Goal: Information Seeking & Learning: Learn about a topic

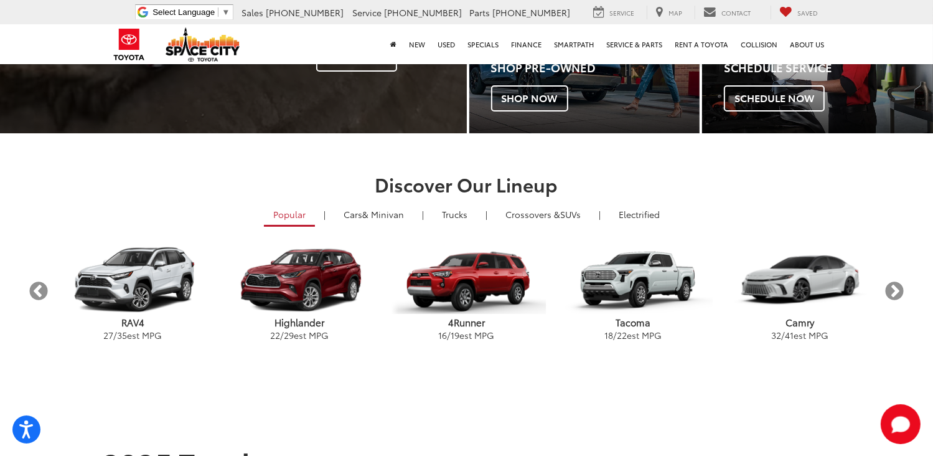
scroll to position [249, 0]
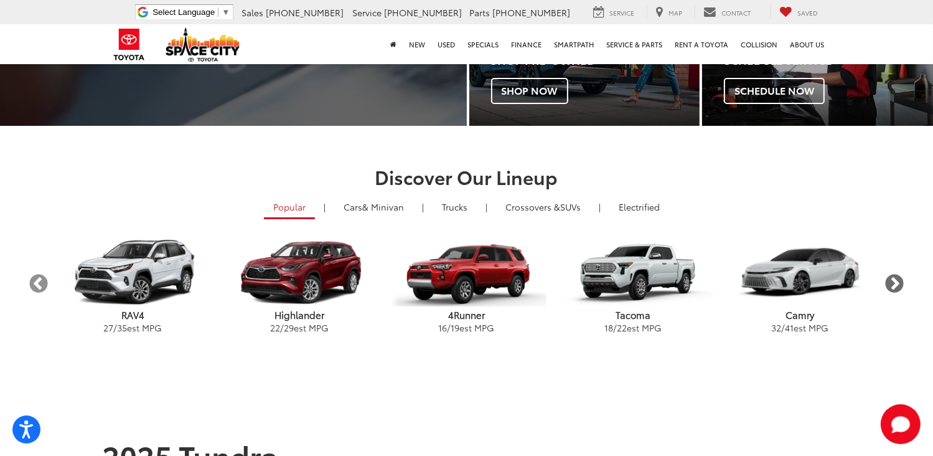
click at [898, 277] on button "Next" at bounding box center [895, 284] width 22 height 22
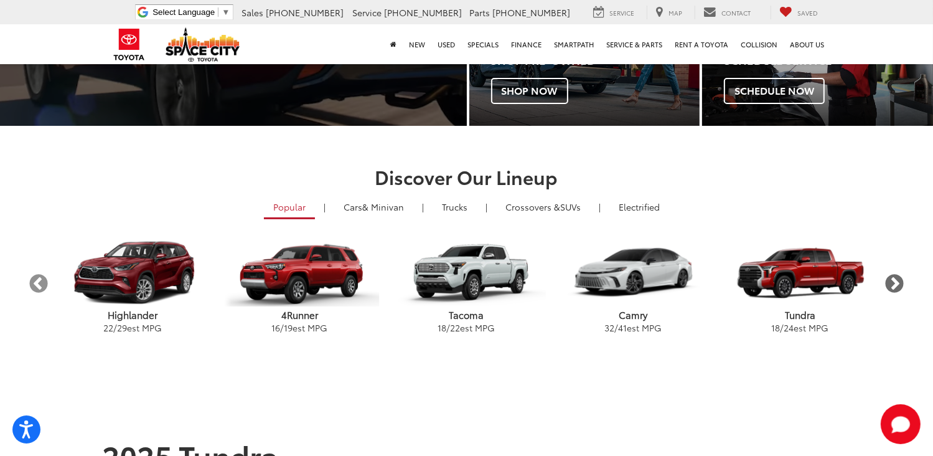
click at [898, 277] on button "Next" at bounding box center [895, 284] width 22 height 22
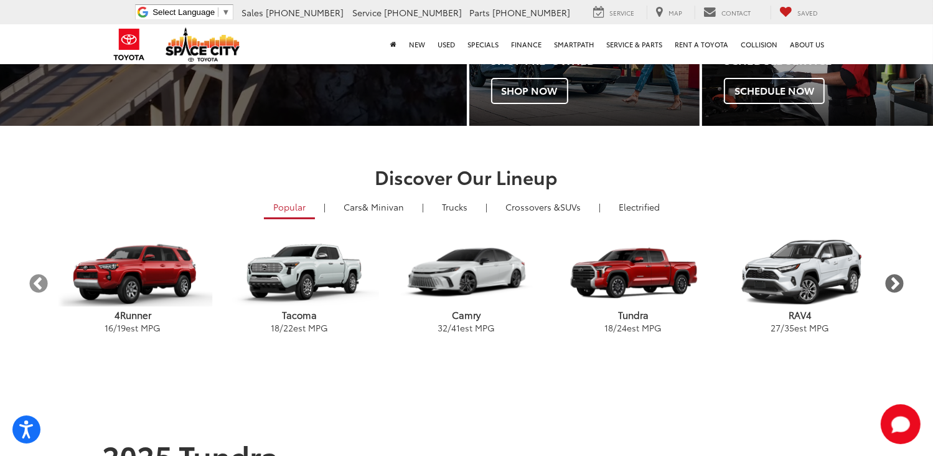
click at [898, 277] on button "Next" at bounding box center [895, 284] width 22 height 22
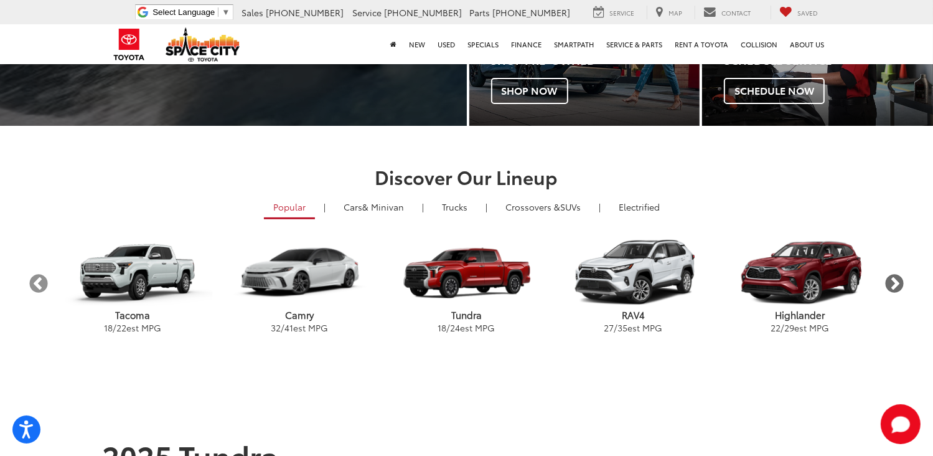
click at [898, 277] on button "Next" at bounding box center [895, 284] width 22 height 22
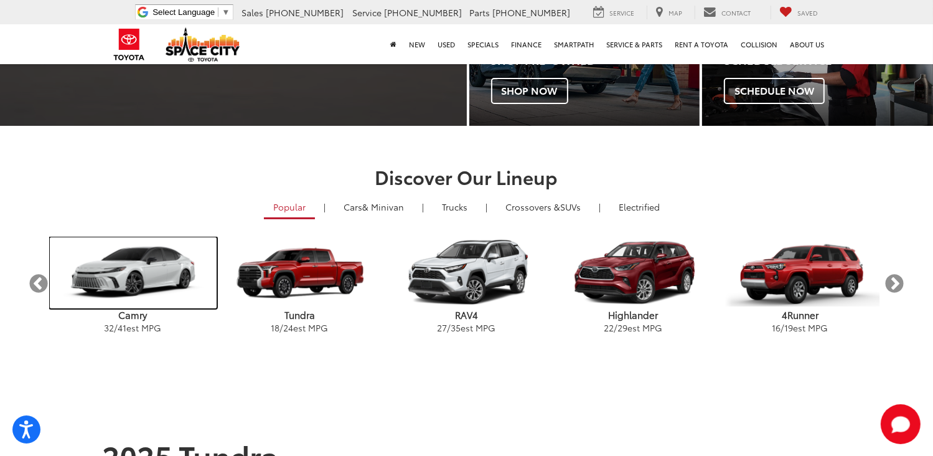
click at [143, 274] on img "carousel" at bounding box center [133, 272] width 167 height 71
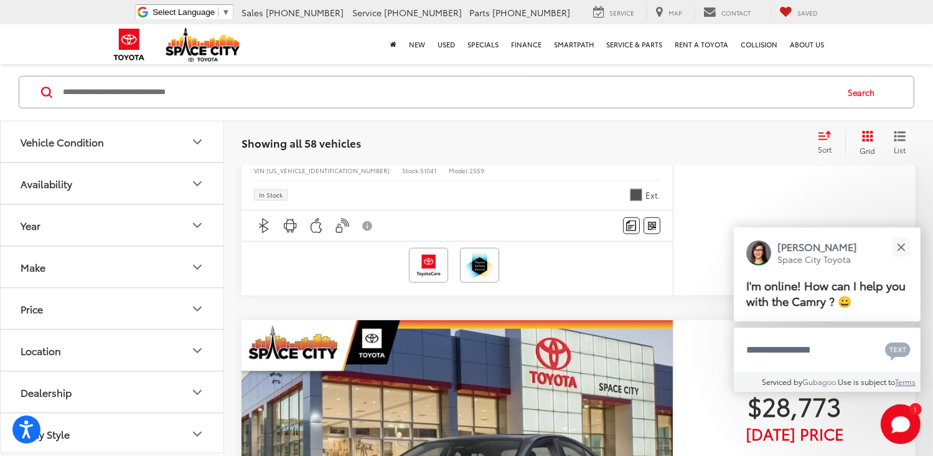
scroll to position [1120, 0]
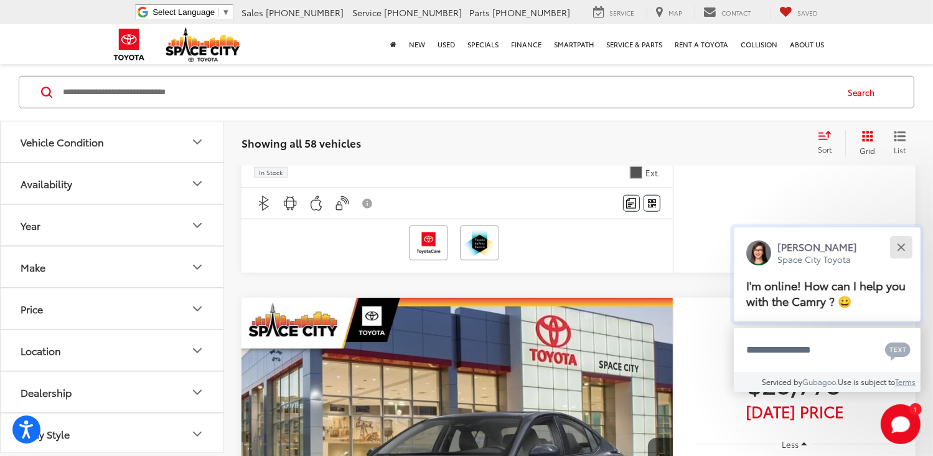
click at [904, 241] on button "Close" at bounding box center [900, 246] width 27 height 27
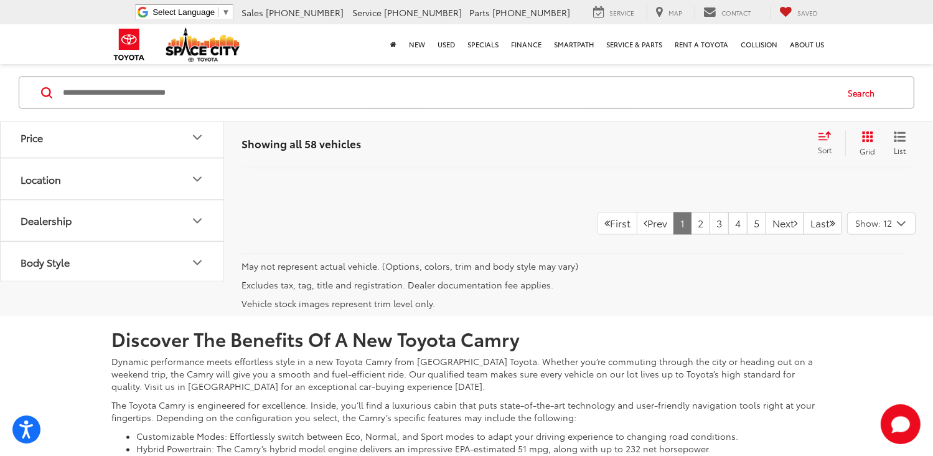
scroll to position [6784, 0]
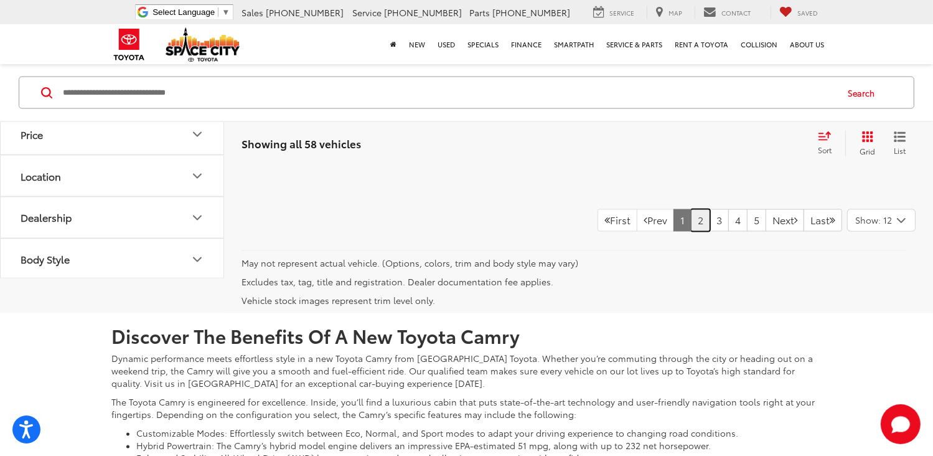
click at [691, 217] on link "2" at bounding box center [700, 220] width 19 height 22
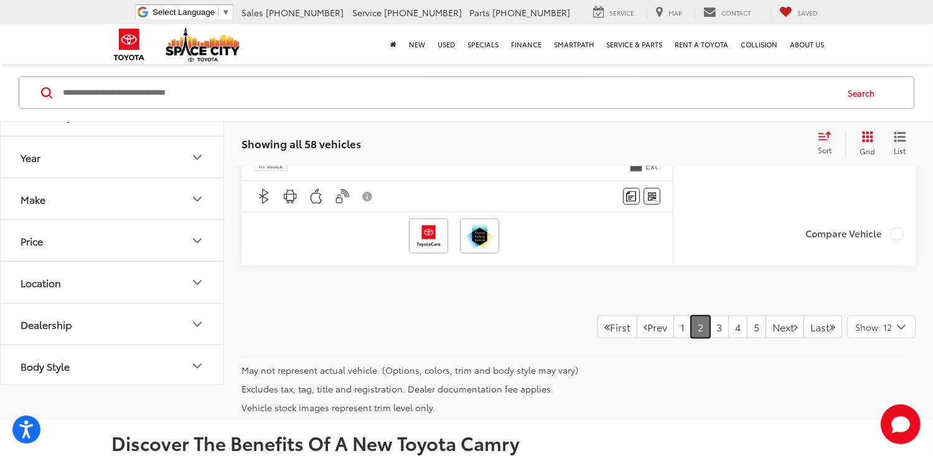
scroll to position [6545, 0]
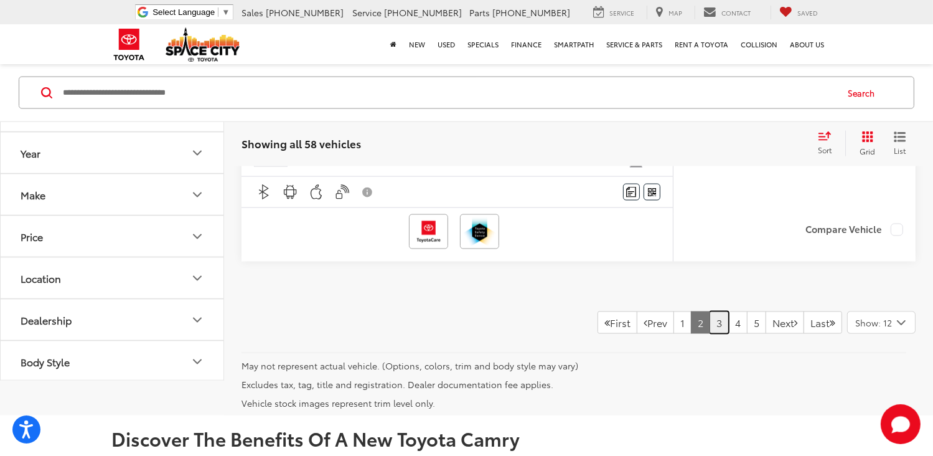
click at [709, 312] on link "3" at bounding box center [718, 322] width 19 height 22
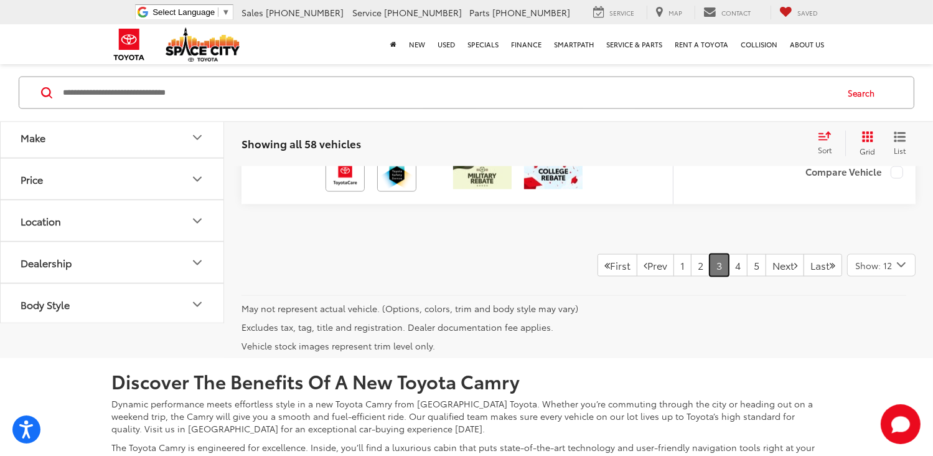
scroll to position [6545, 0]
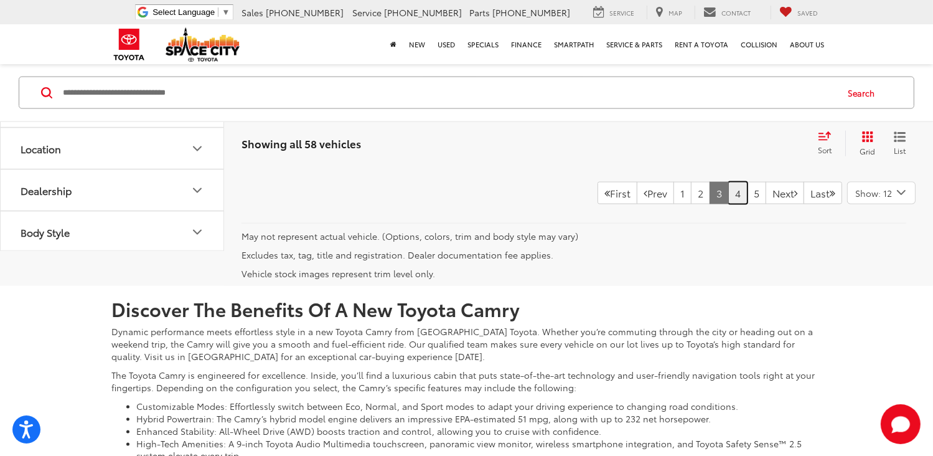
click at [728, 204] on link "4" at bounding box center [737, 193] width 19 height 22
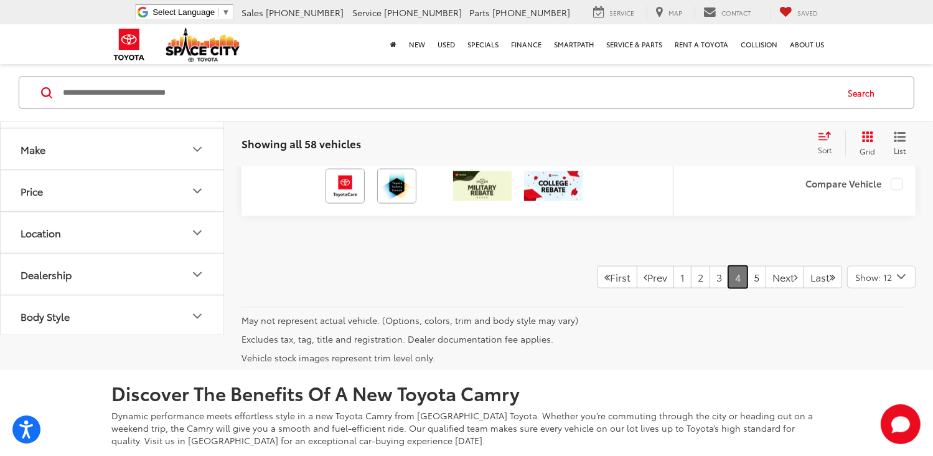
scroll to position [6482, 0]
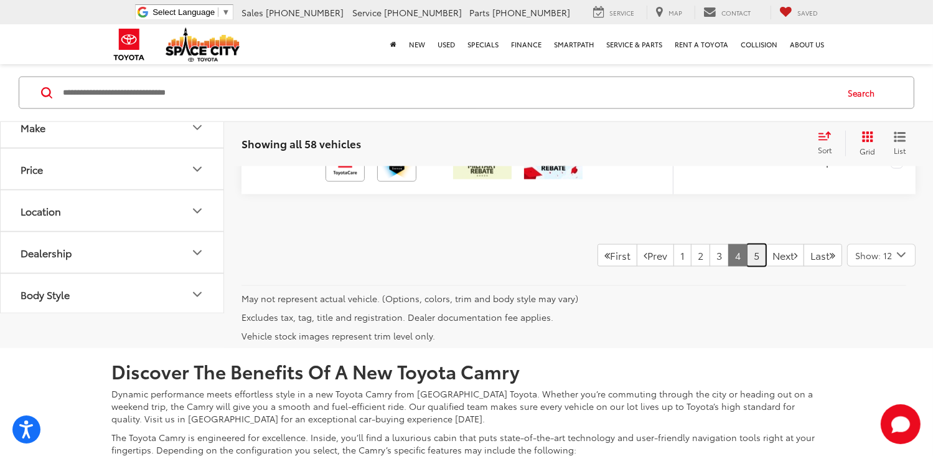
click at [747, 266] on link "5" at bounding box center [756, 255] width 19 height 22
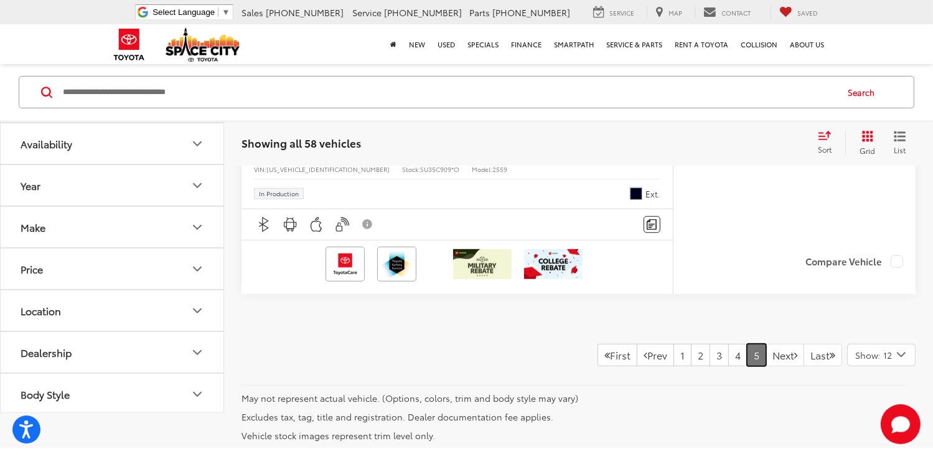
scroll to position [5487, 0]
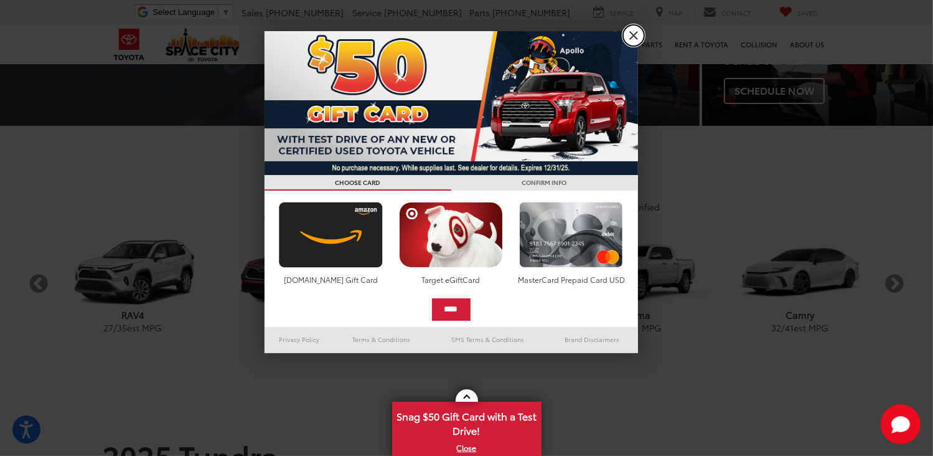
click at [634, 35] on link "X" at bounding box center [633, 35] width 21 height 21
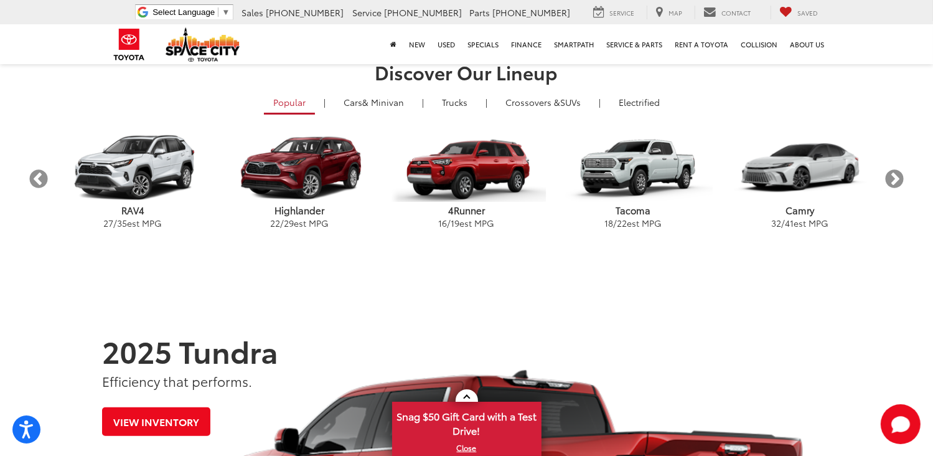
scroll to position [373, 0]
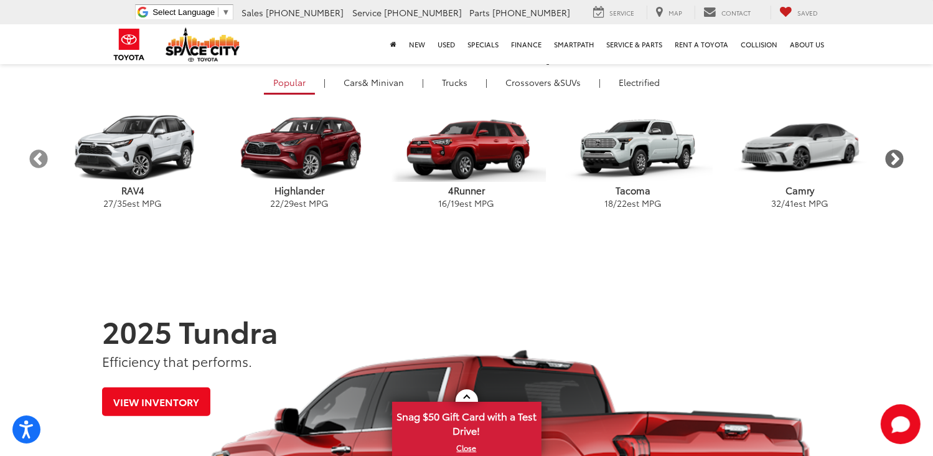
click at [899, 154] on button "Next" at bounding box center [895, 160] width 22 height 22
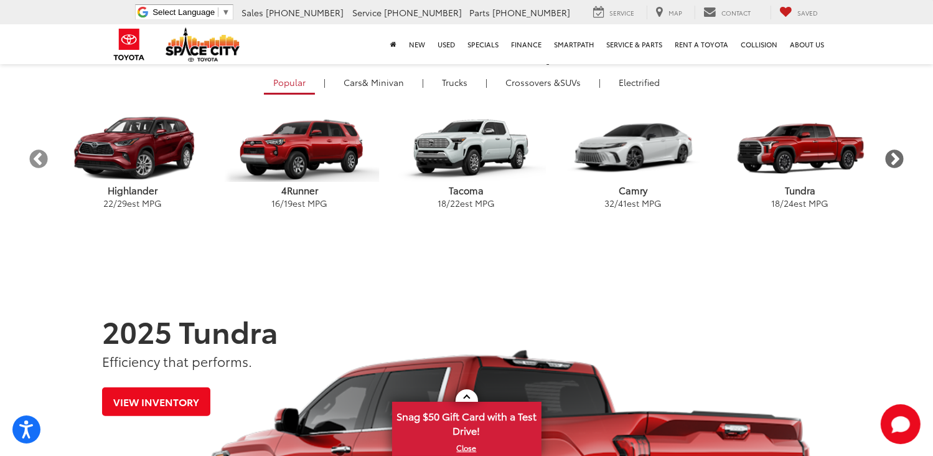
click at [899, 154] on button "Next" at bounding box center [895, 160] width 22 height 22
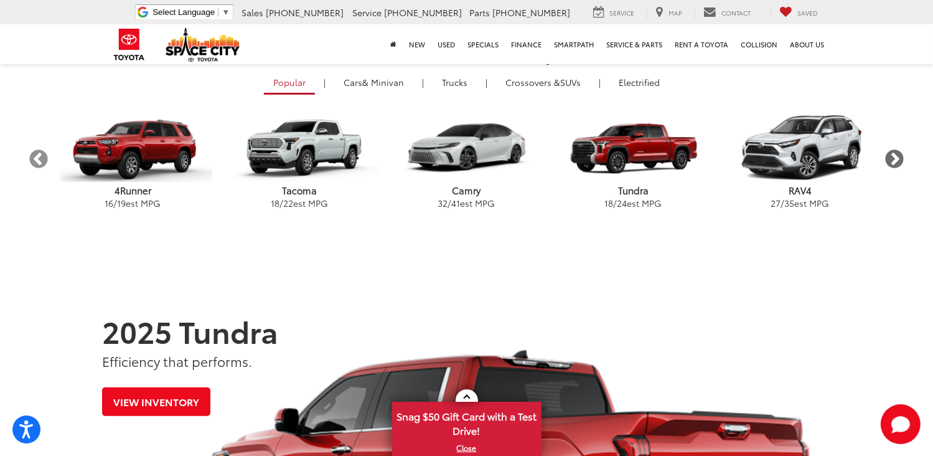
click at [899, 154] on button "Next" at bounding box center [895, 160] width 22 height 22
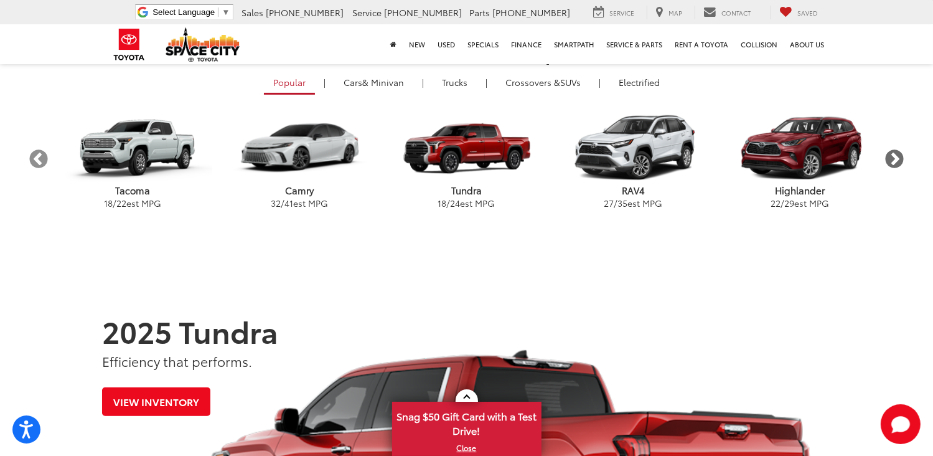
click at [899, 154] on button "Next" at bounding box center [895, 160] width 22 height 22
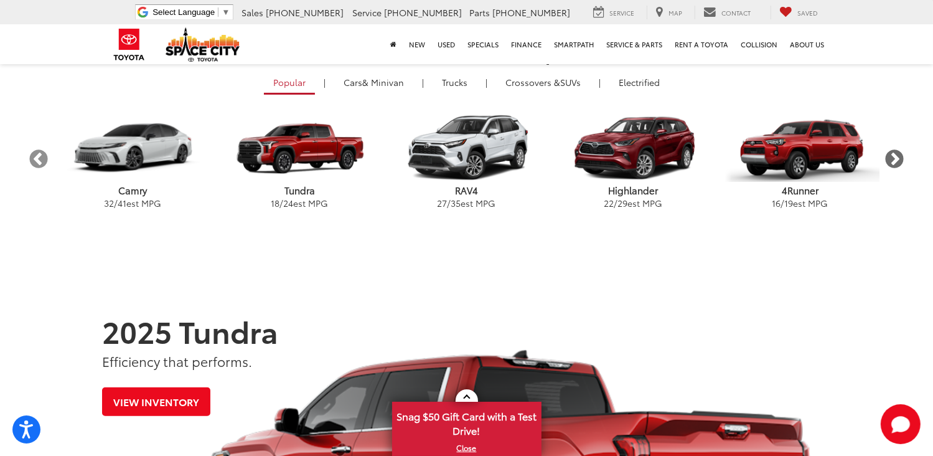
click at [899, 154] on button "Next" at bounding box center [895, 160] width 22 height 22
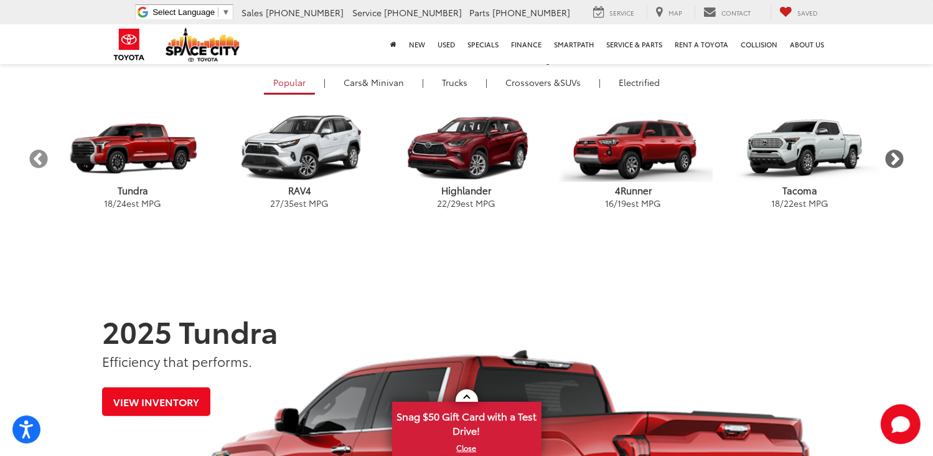
click at [899, 154] on button "Next" at bounding box center [895, 160] width 22 height 22
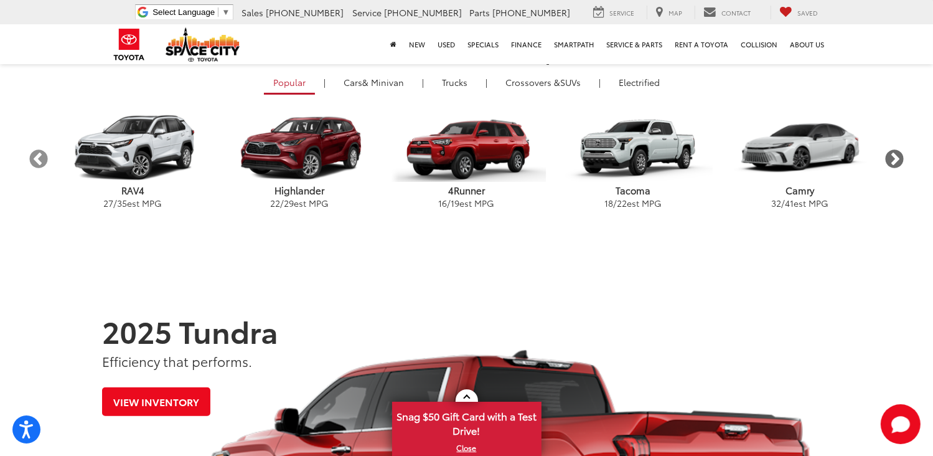
click at [899, 154] on button "Next" at bounding box center [895, 160] width 22 height 22
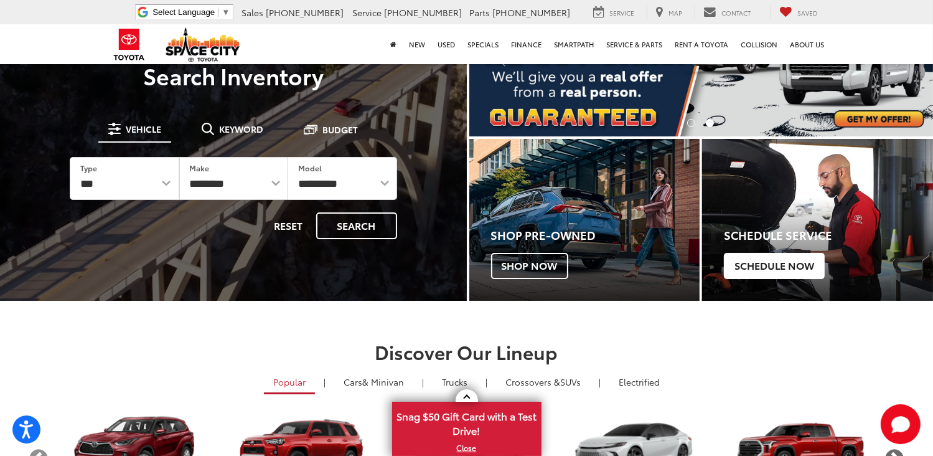
scroll to position [0, 0]
